Goal: Information Seeking & Learning: Learn about a topic

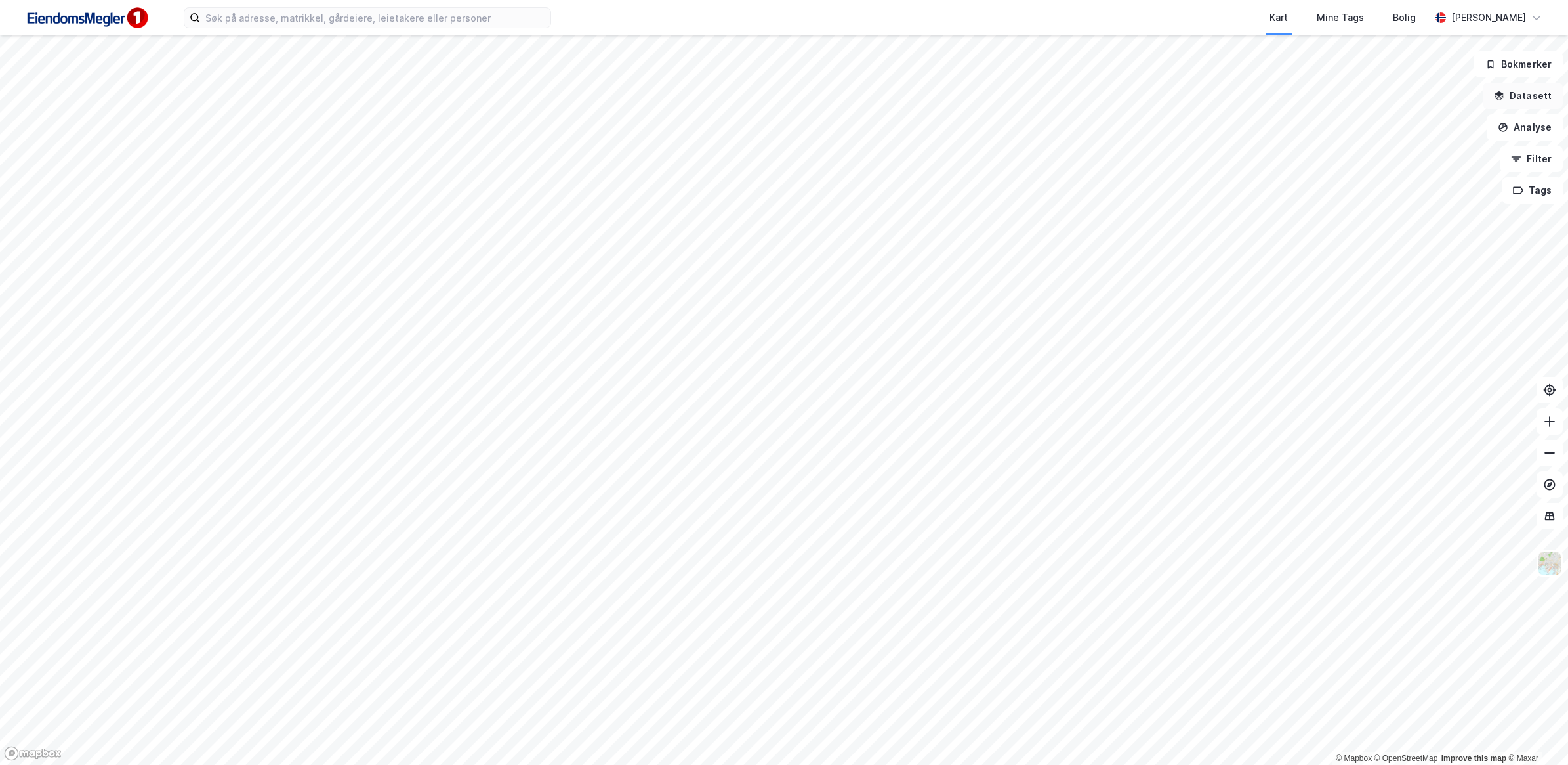
click at [1542, 92] on button "Datasett" at bounding box center [1523, 96] width 80 height 26
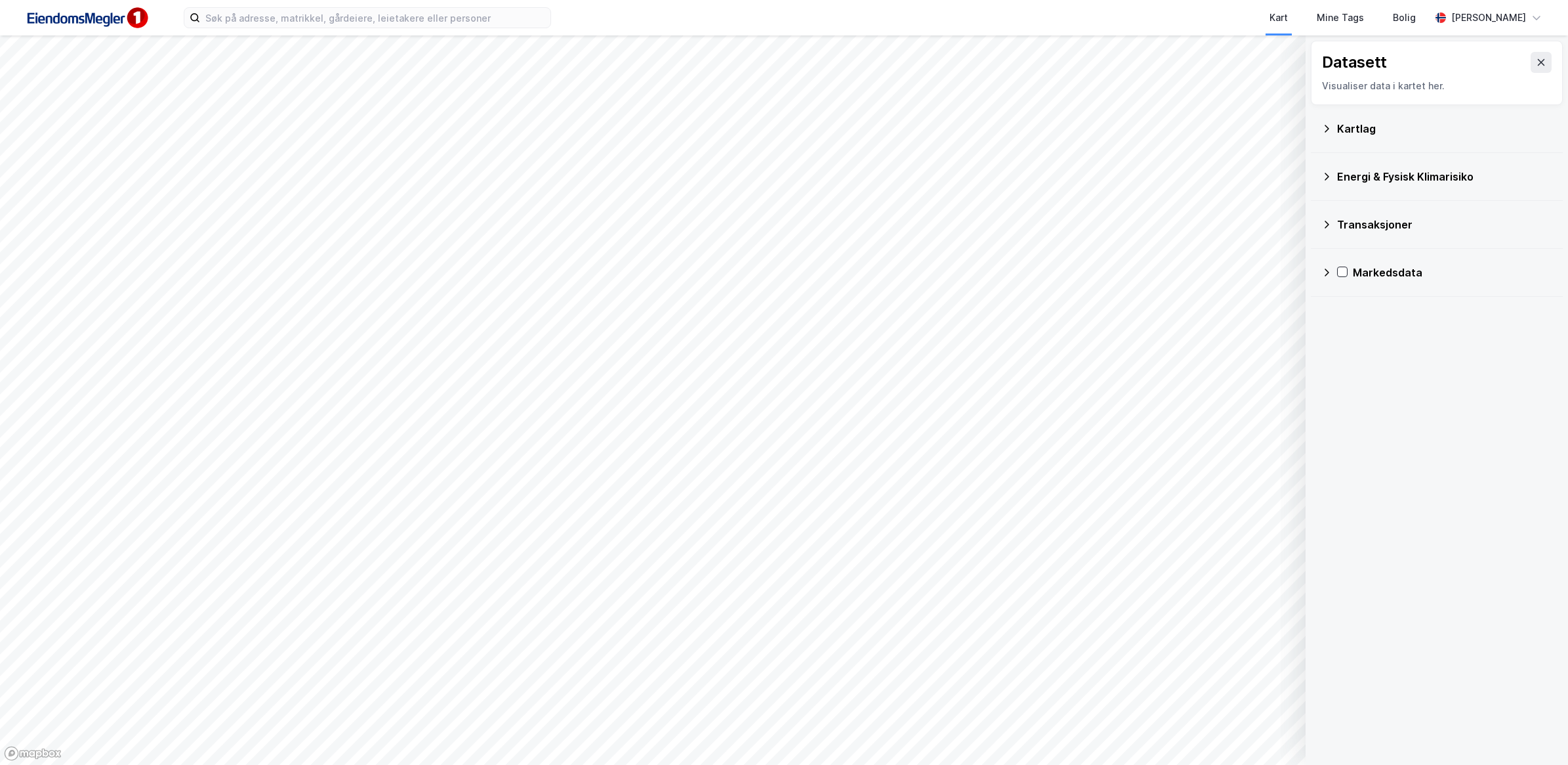
click at [1323, 128] on icon at bounding box center [1326, 129] width 11 height 11
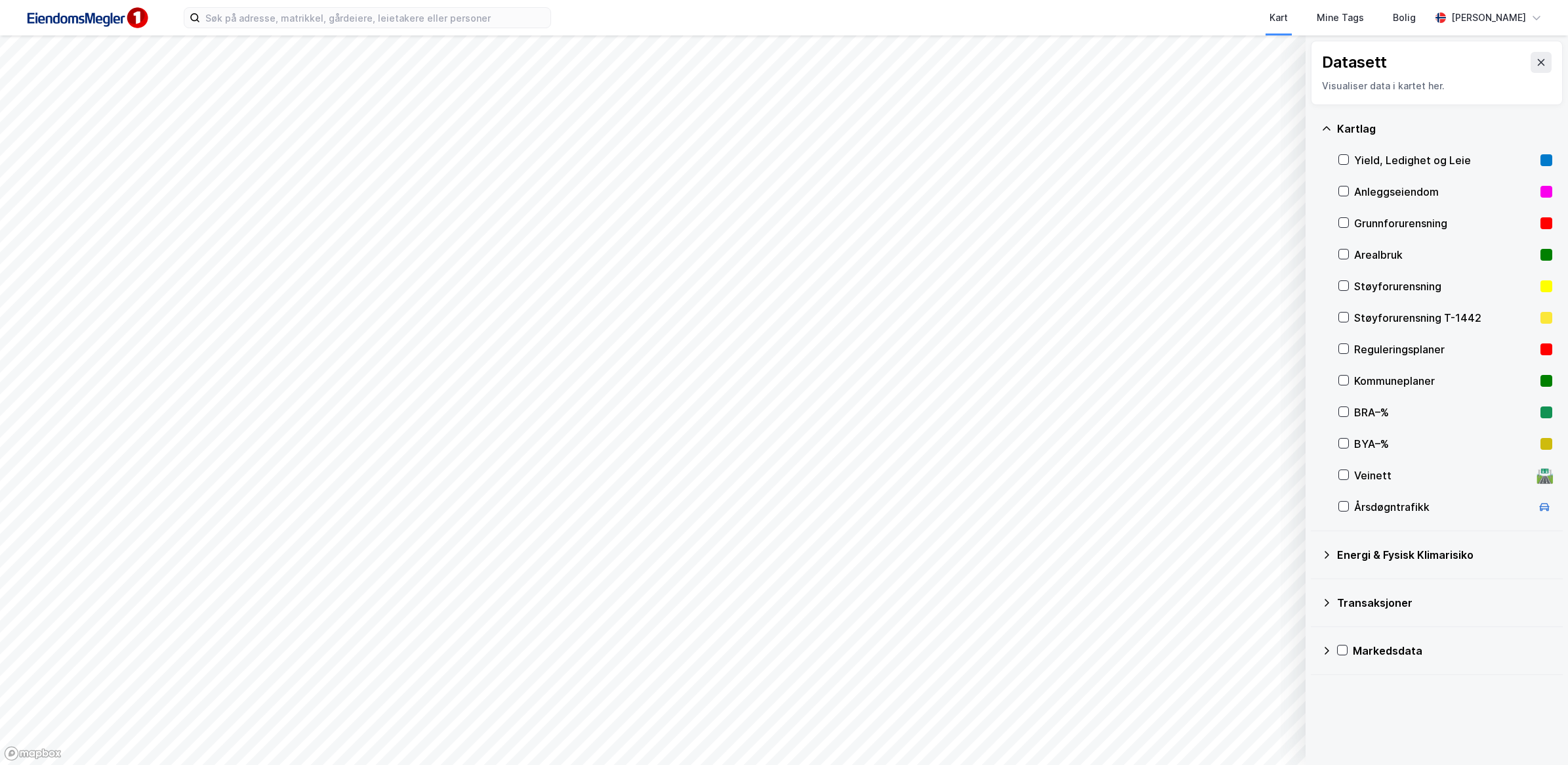
click at [1408, 349] on div "Reguleringsplaner" at bounding box center [1444, 349] width 181 height 15
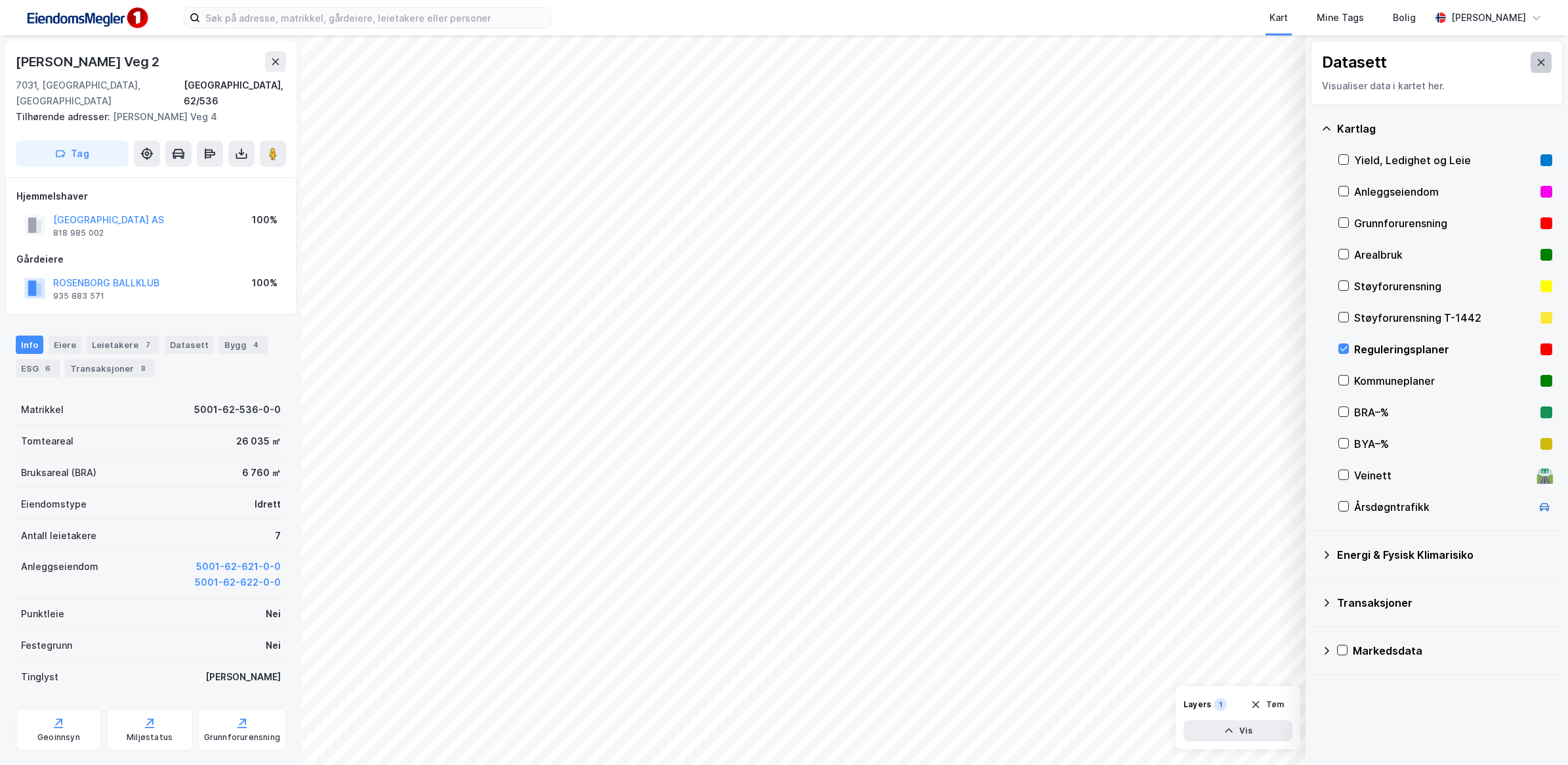
click at [1536, 59] on icon at bounding box center [1541, 62] width 11 height 11
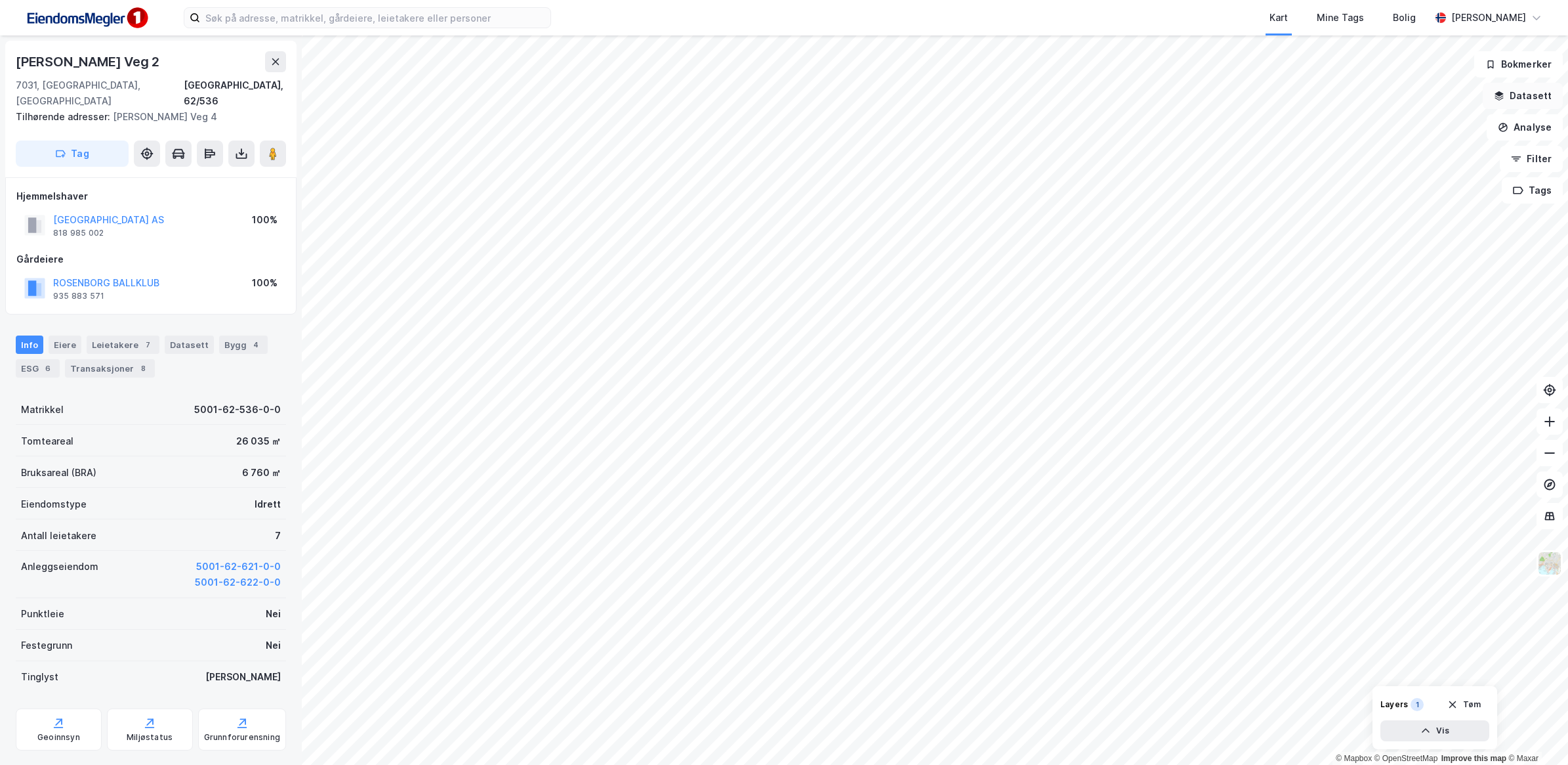
click at [1527, 89] on button "Datasett" at bounding box center [1523, 96] width 80 height 26
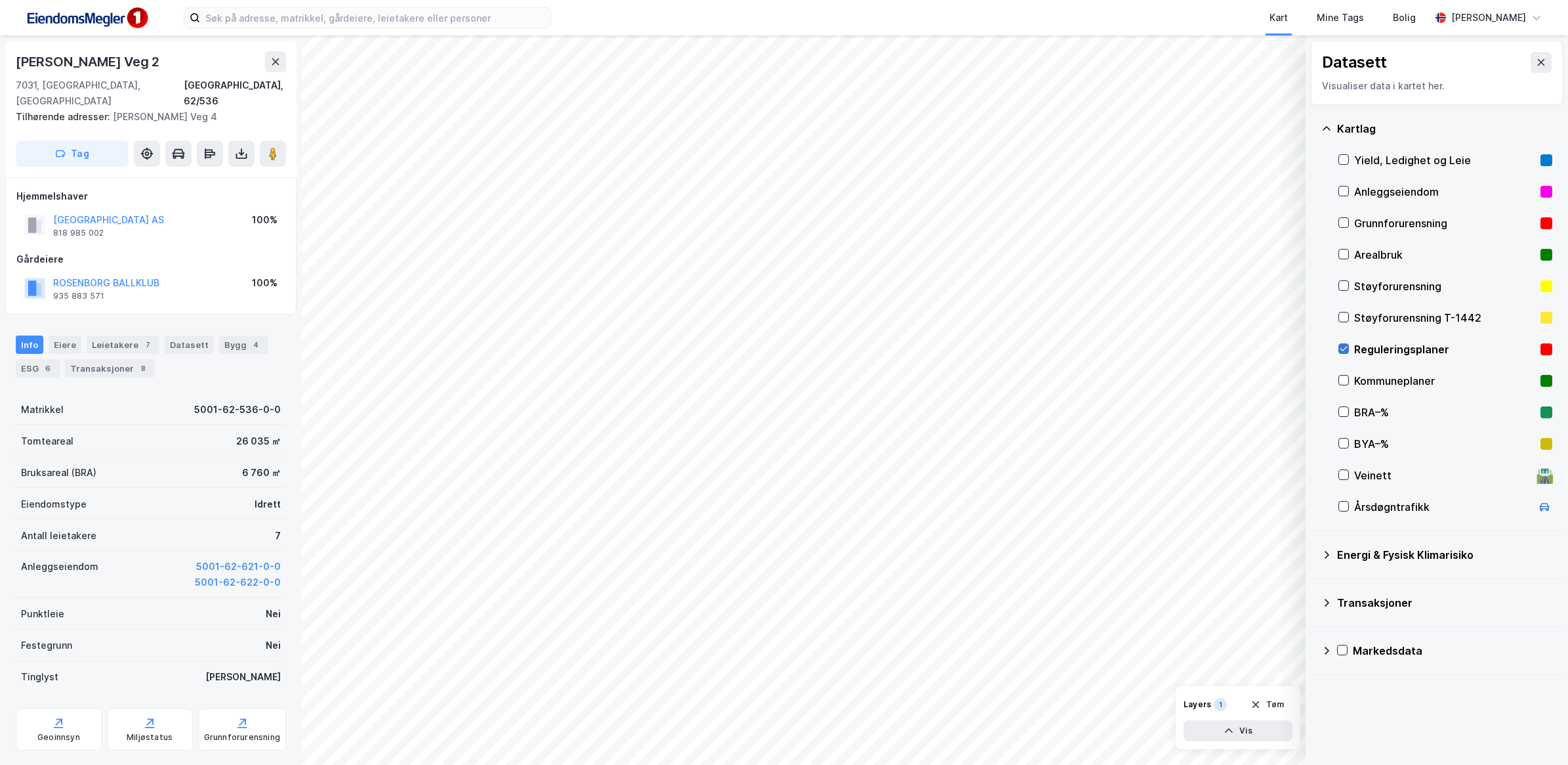
click at [1344, 346] on icon at bounding box center [1345, 349] width 10 height 10
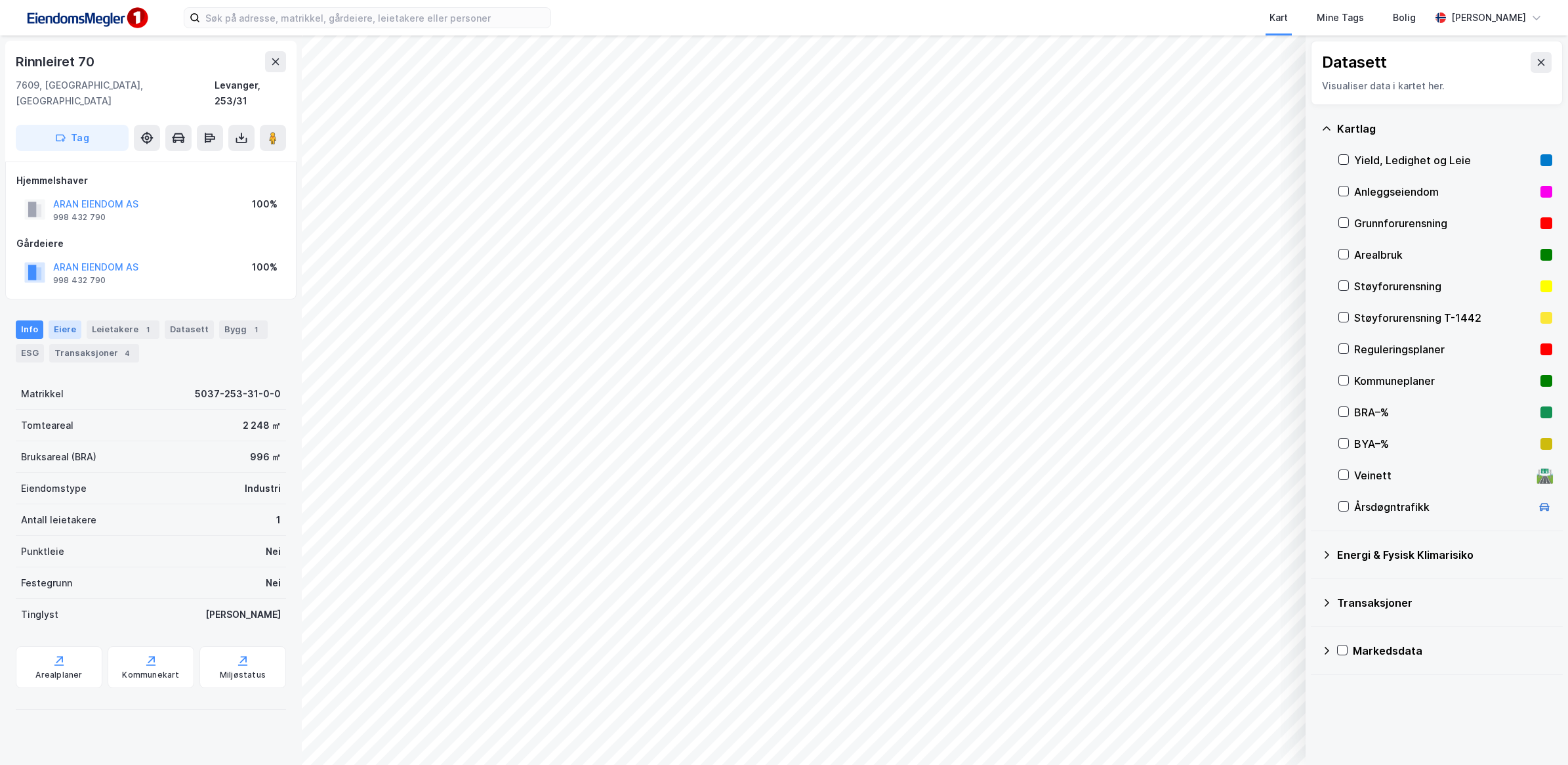
click at [61, 320] on div "Eiere" at bounding box center [65, 329] width 33 height 18
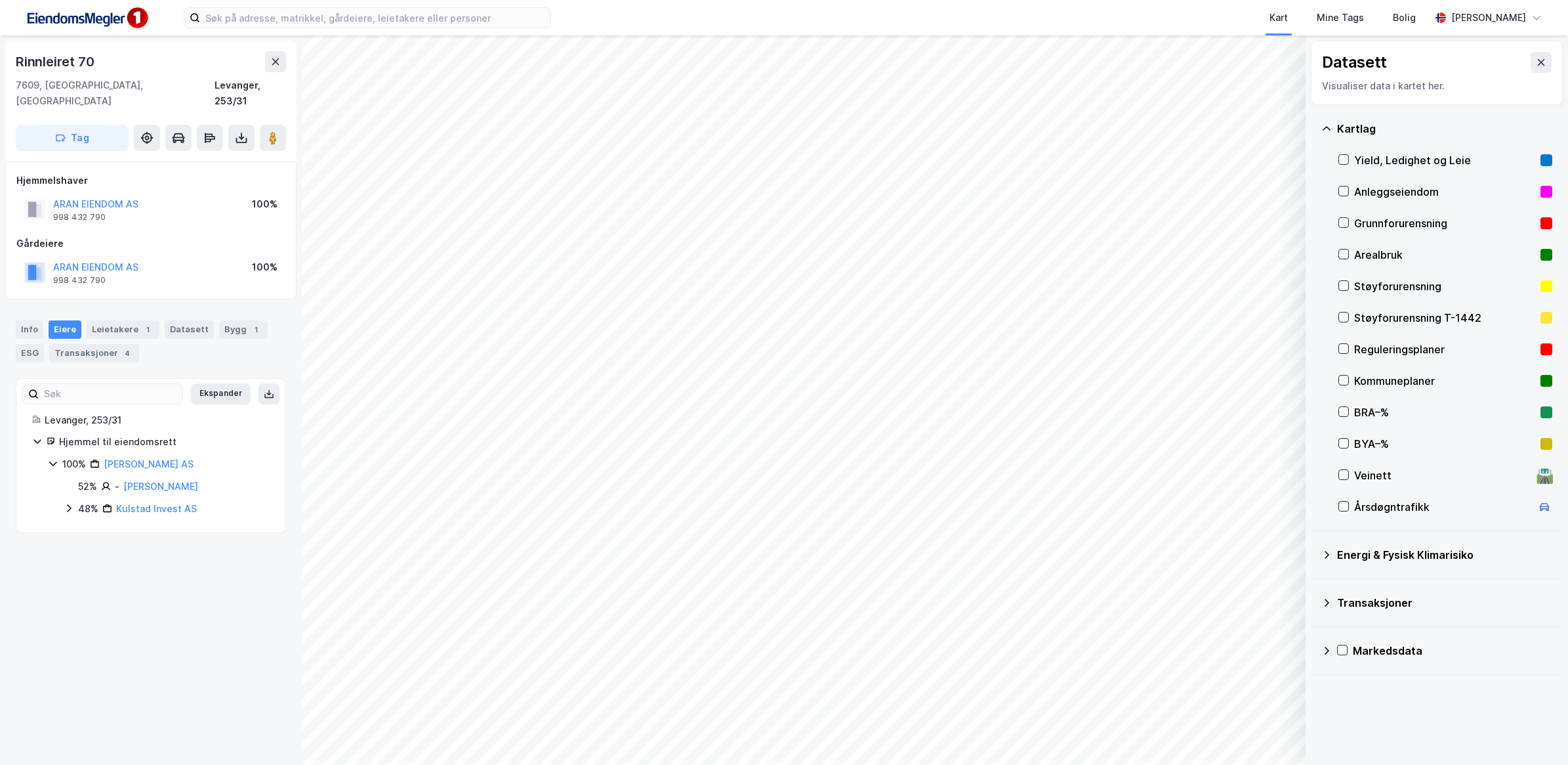
click at [68, 503] on icon at bounding box center [69, 508] width 11 height 11
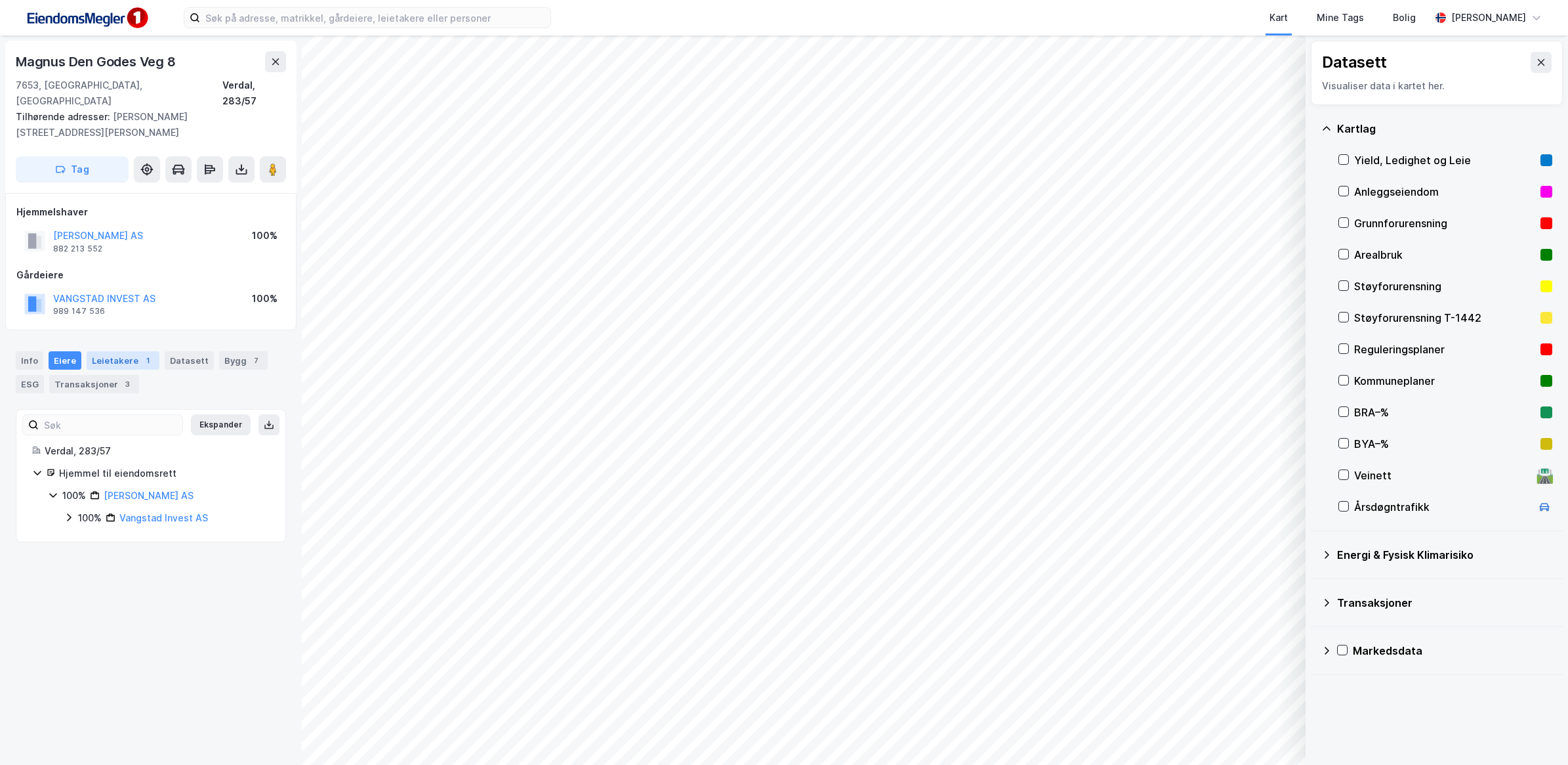
click at [108, 351] on div "Leietakere 1" at bounding box center [123, 360] width 73 height 18
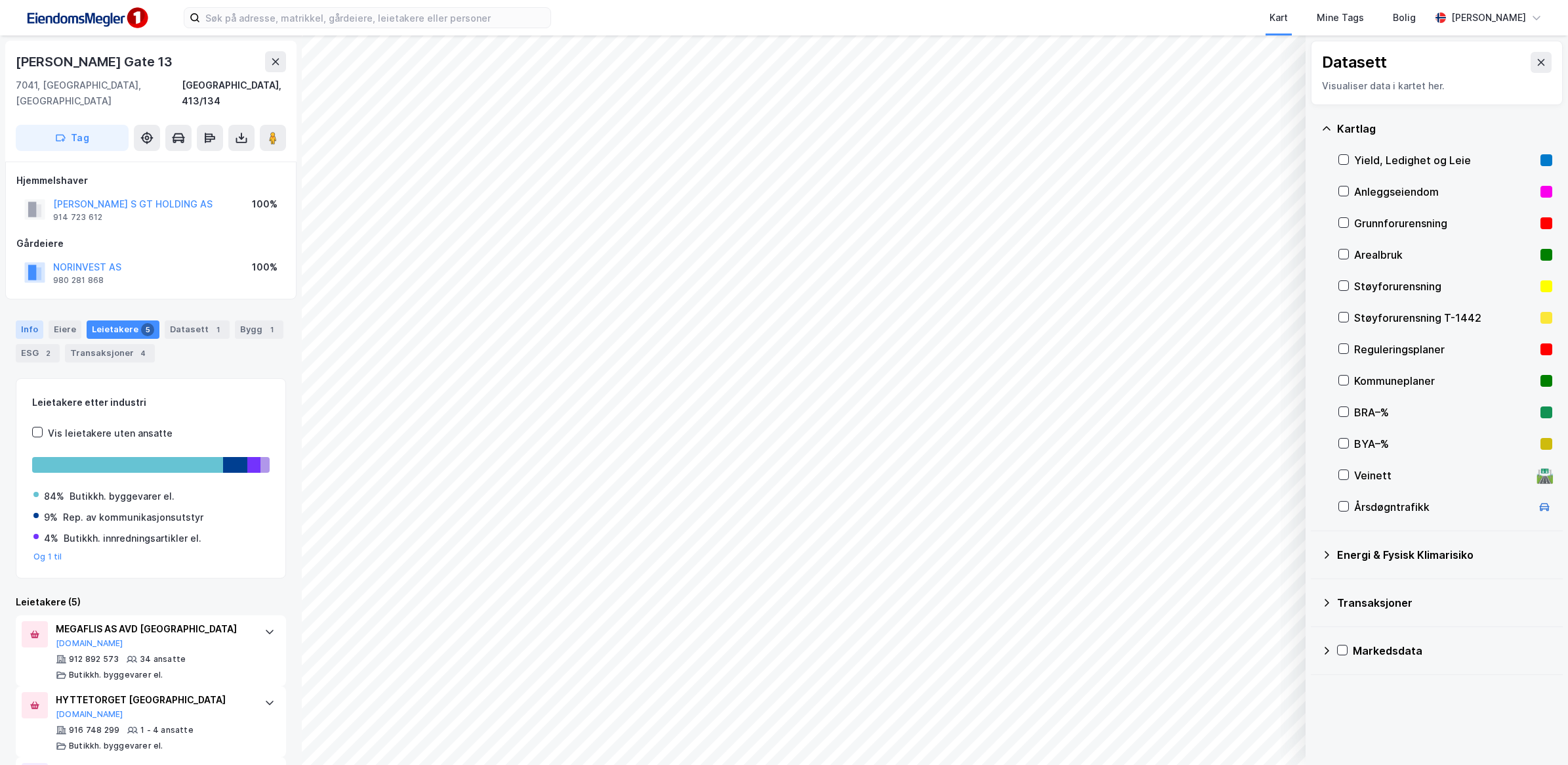
click at [24, 320] on div "Info" at bounding box center [29, 329] width 28 height 18
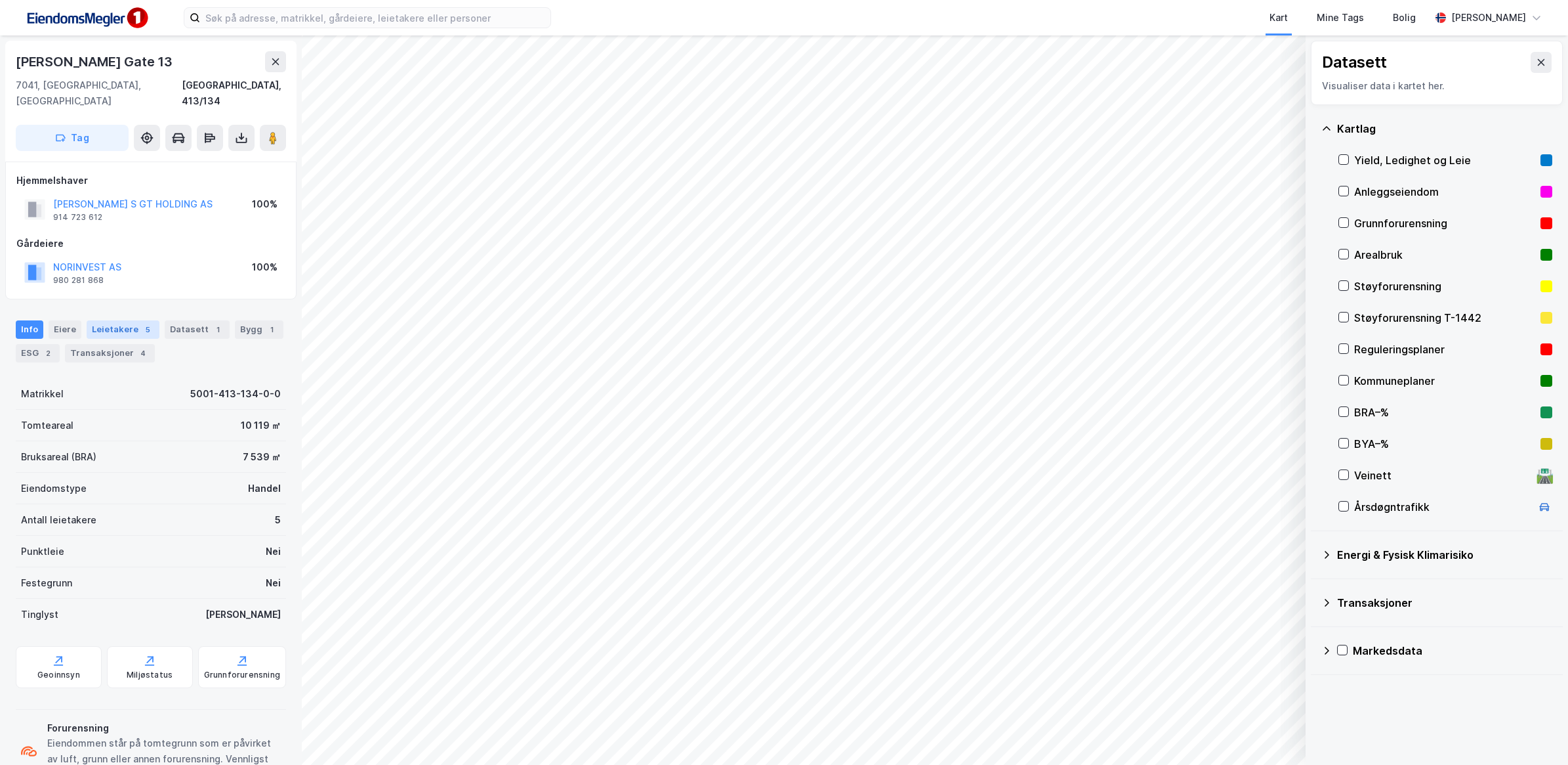
click at [102, 320] on div "Leietakere 5" at bounding box center [123, 329] width 73 height 18
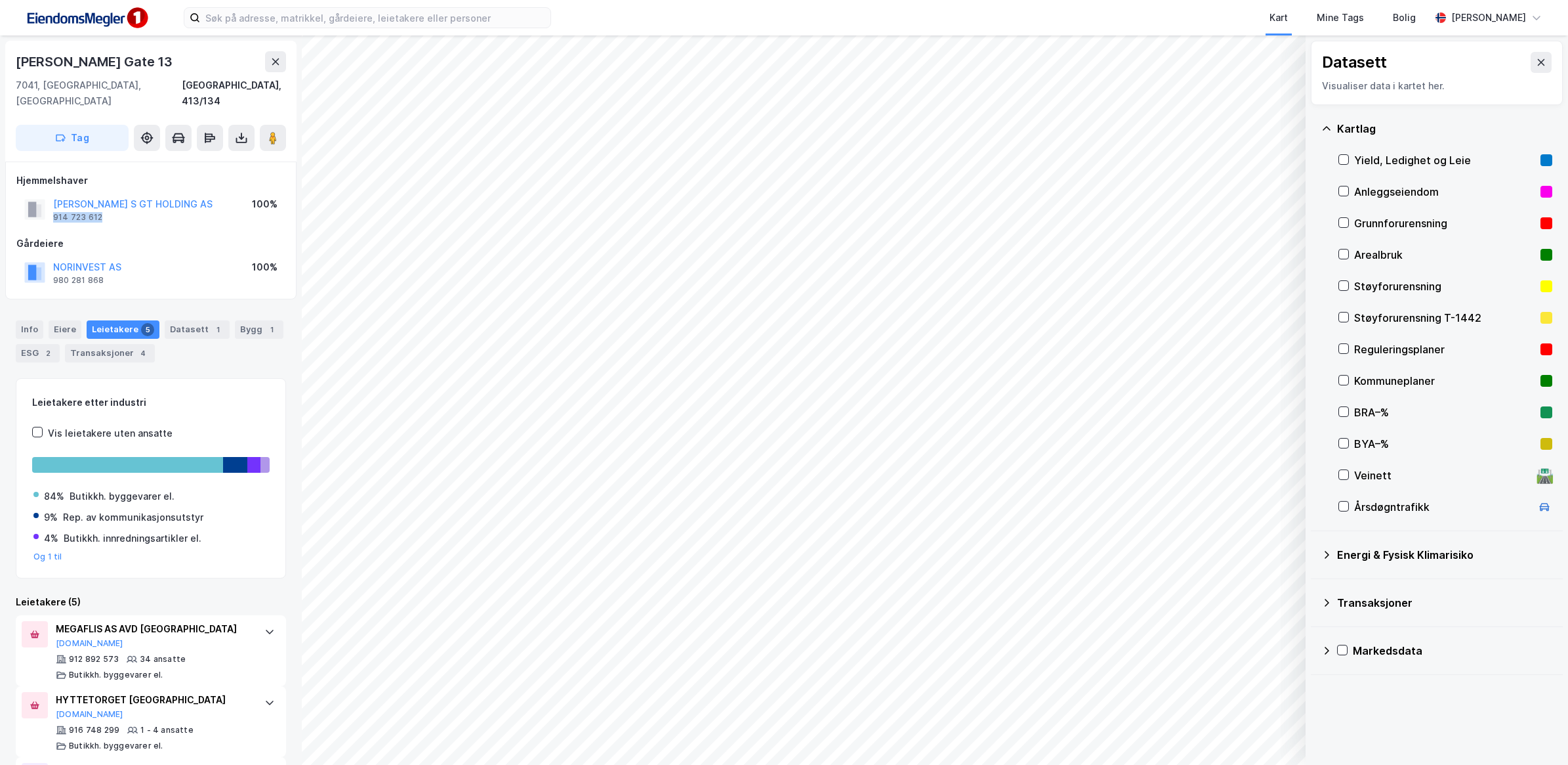
drag, startPoint x: 102, startPoint y: 204, endPoint x: 51, endPoint y: 205, distance: 51.0
click at [51, 205] on div "[PERSON_NAME] S GT HOLDING AS 914 723 612" at bounding box center [118, 209] width 189 height 26
copy div "914 723 612"
click at [1321, 130] on icon at bounding box center [1326, 129] width 11 height 11
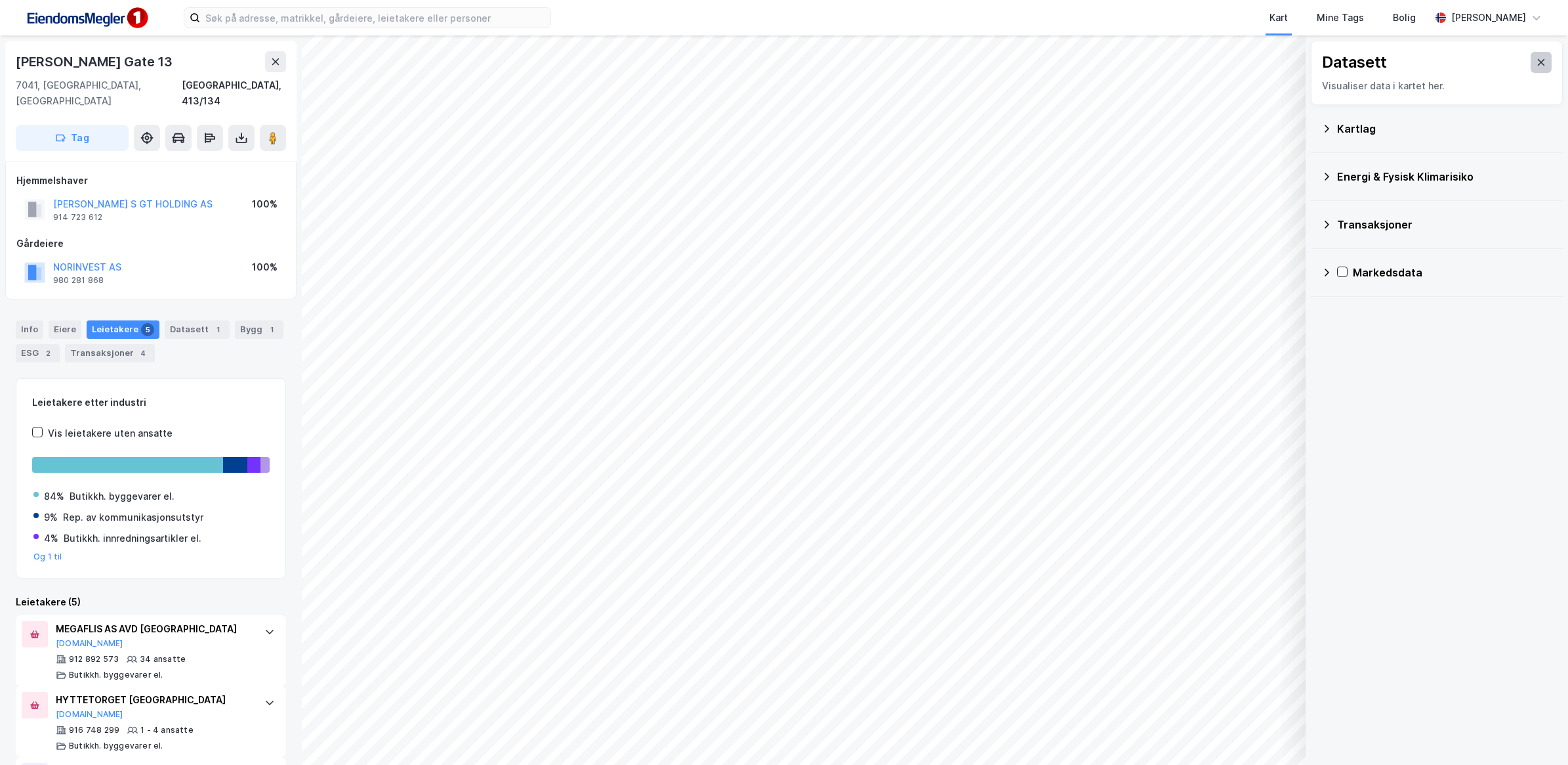
click at [1531, 66] on button at bounding box center [1542, 63] width 21 height 21
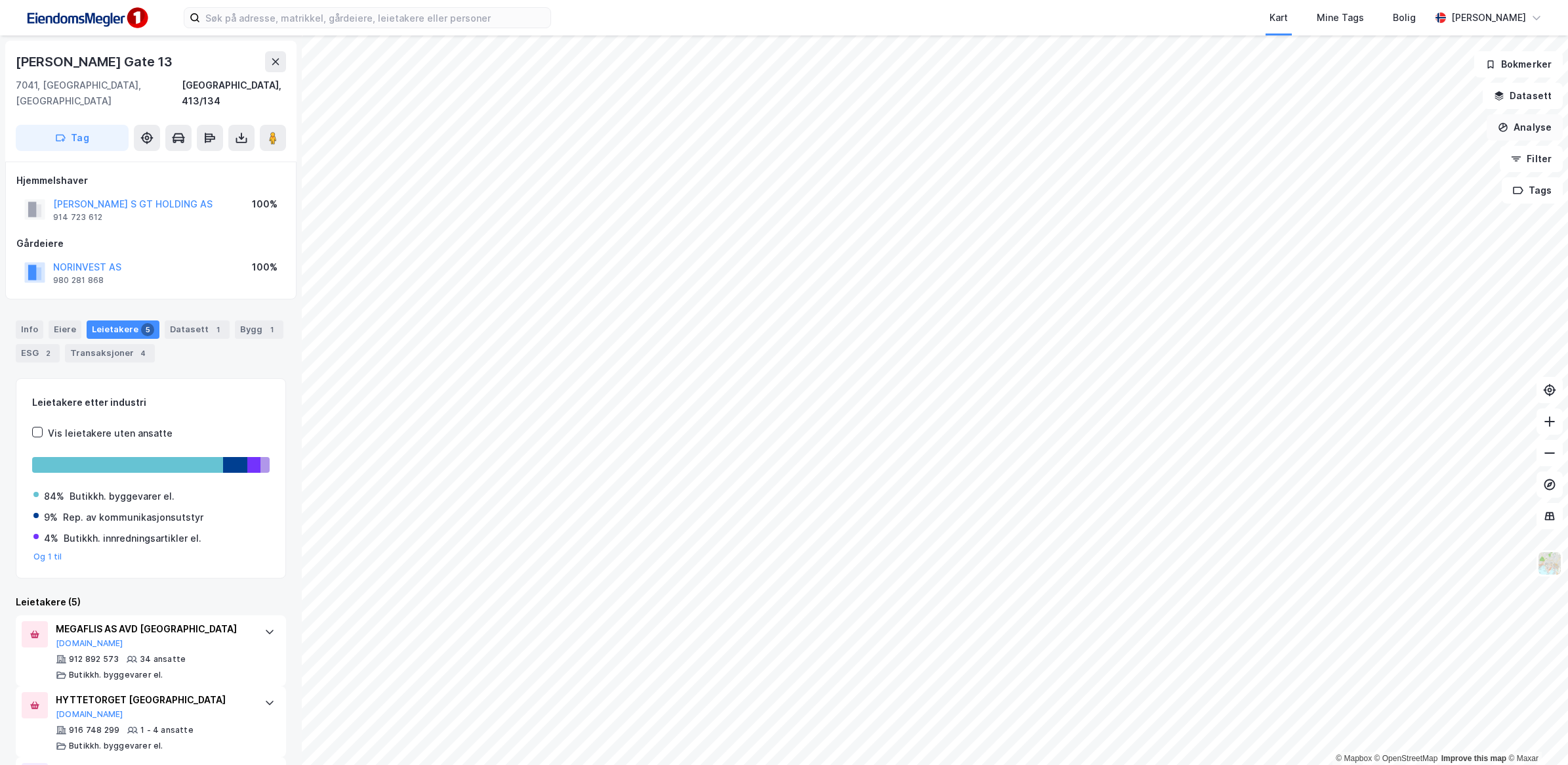
click at [1543, 132] on button "Analyse" at bounding box center [1524, 127] width 76 height 26
click at [1415, 157] on div "Tegn område" at bounding box center [1410, 156] width 114 height 12
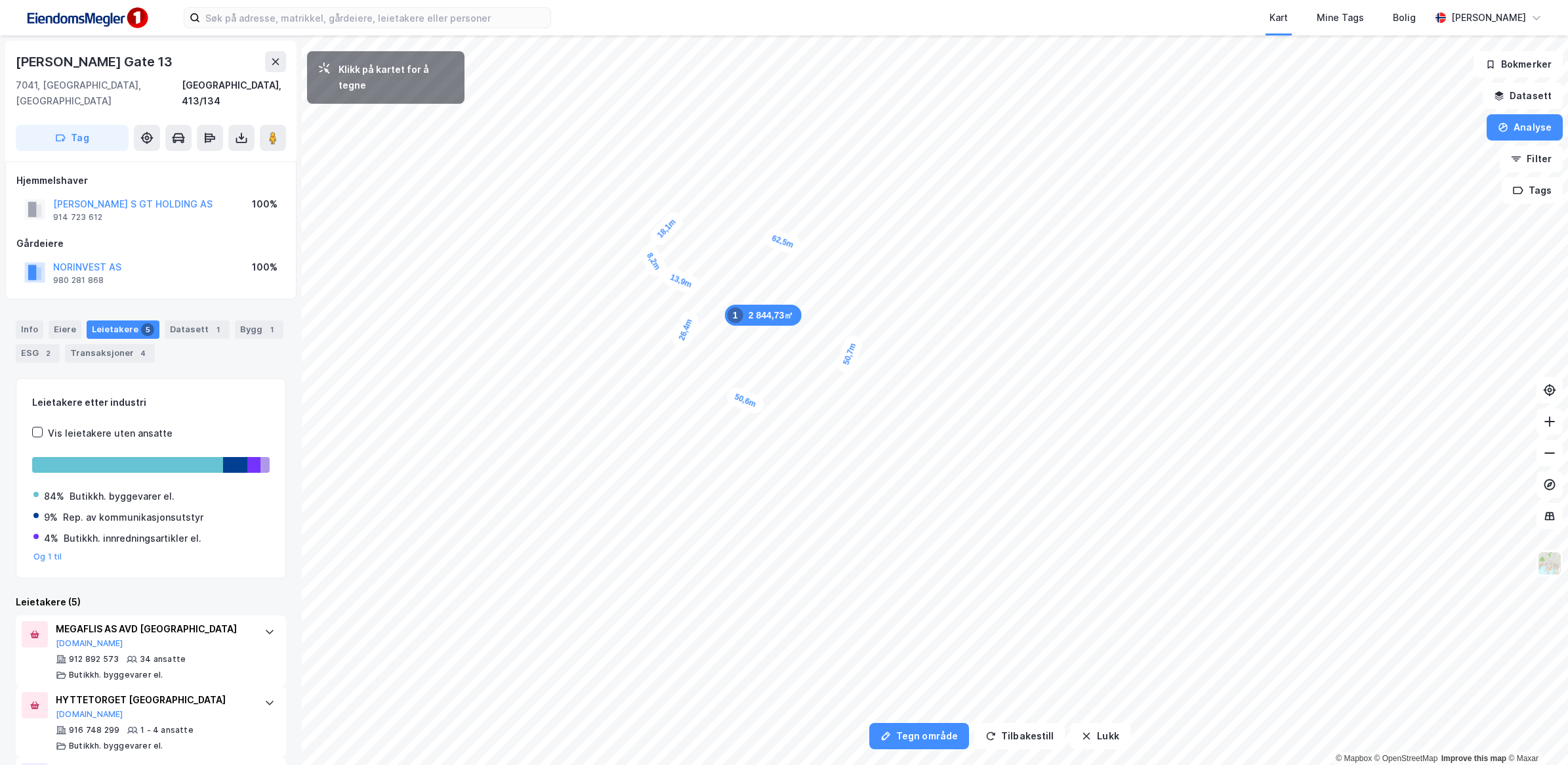
click at [647, 249] on div "8,2m" at bounding box center [653, 260] width 33 height 38
click at [644, 214] on div "10,5m" at bounding box center [645, 231] width 21 height 40
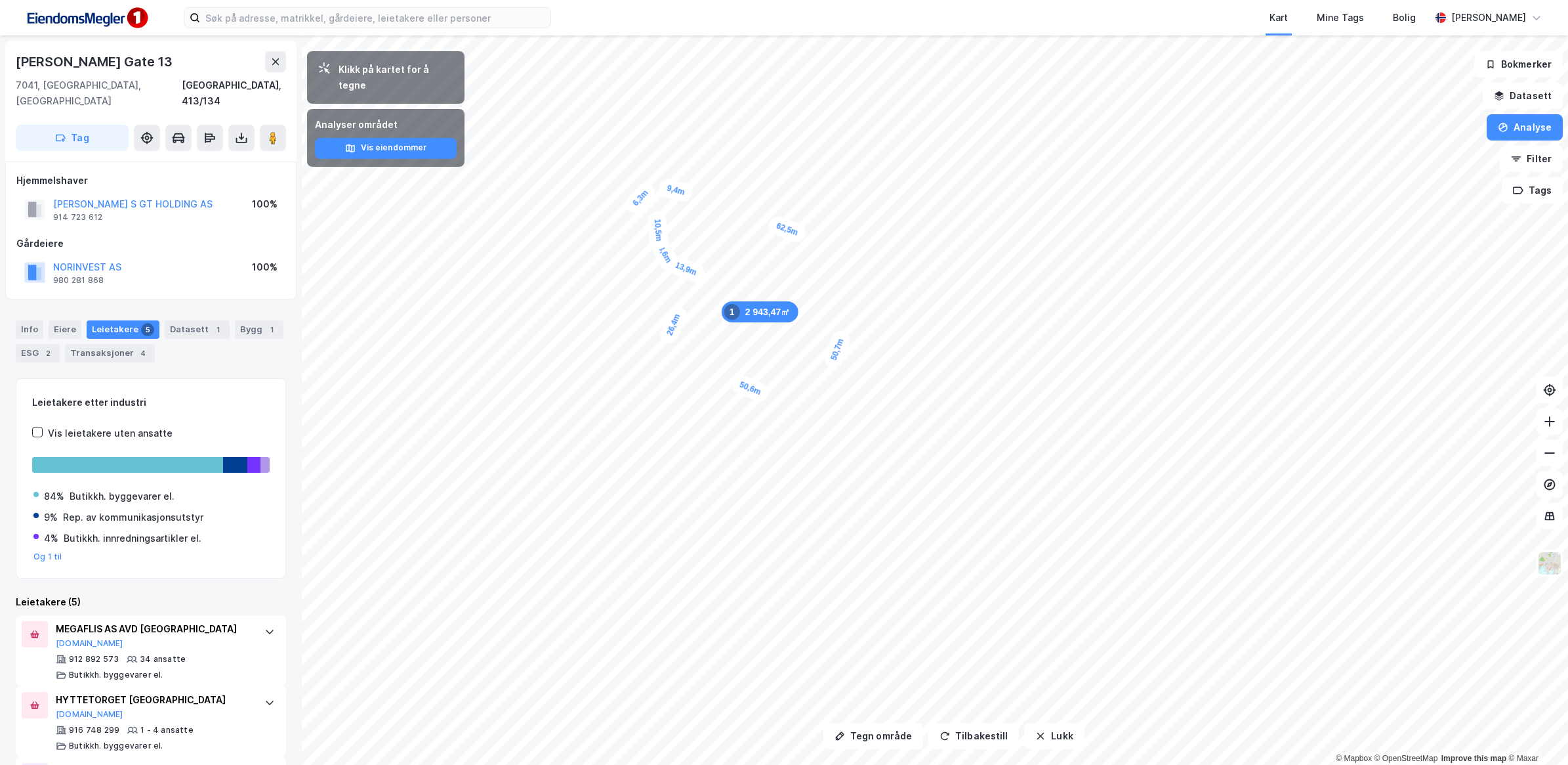
click at [685, 36] on div "2 943,47㎡ 1 62,5m 50,7m 50,6m 26,4m 13,9m 8,6m 10,5m 6,3m 9,4m" at bounding box center [784, 36] width 1568 height 0
click at [120, 344] on div "Transaksjoner 4" at bounding box center [109, 353] width 90 height 18
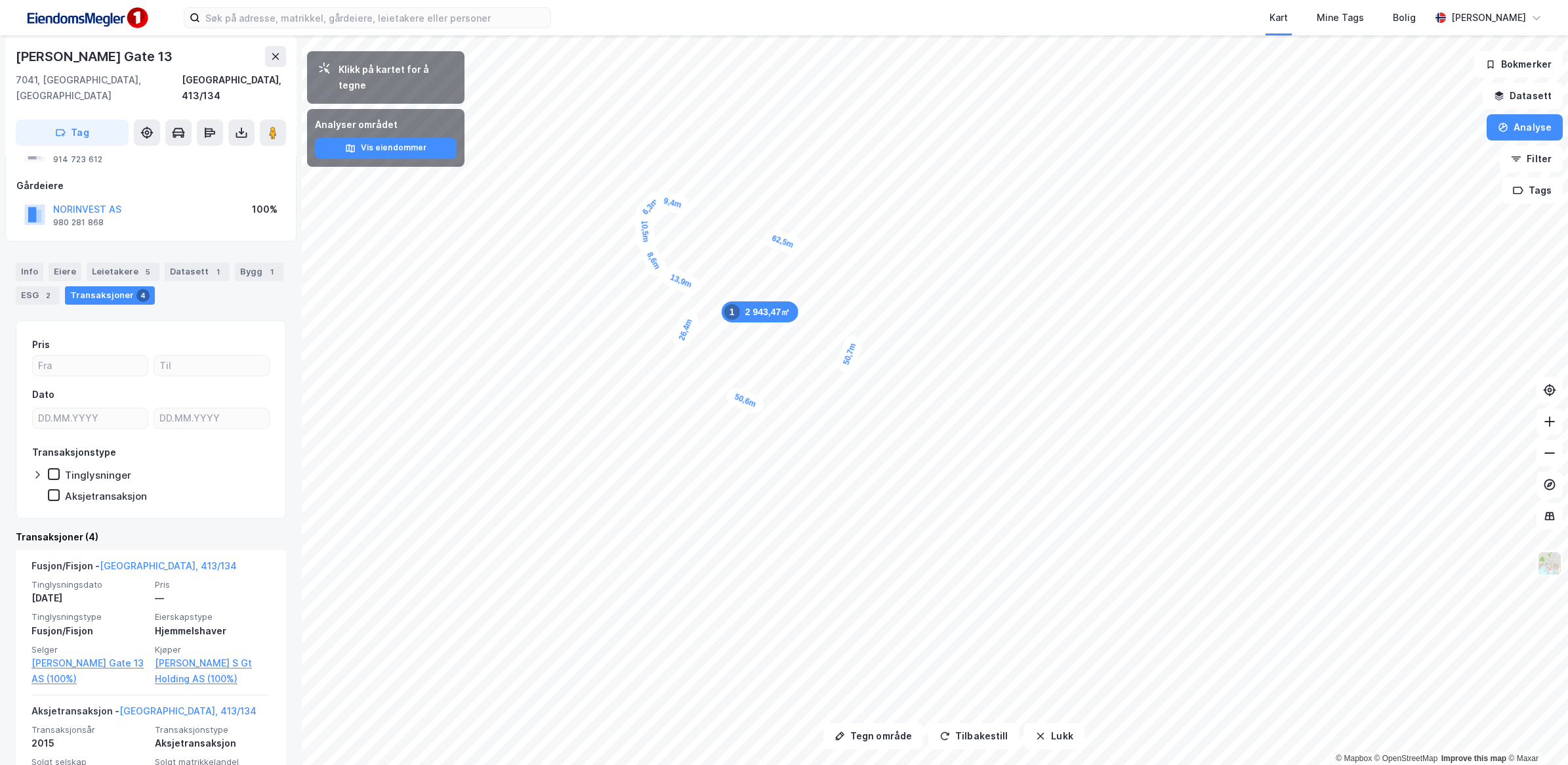
scroll to position [44, 0]
